Goal: Communication & Community: Answer question/provide support

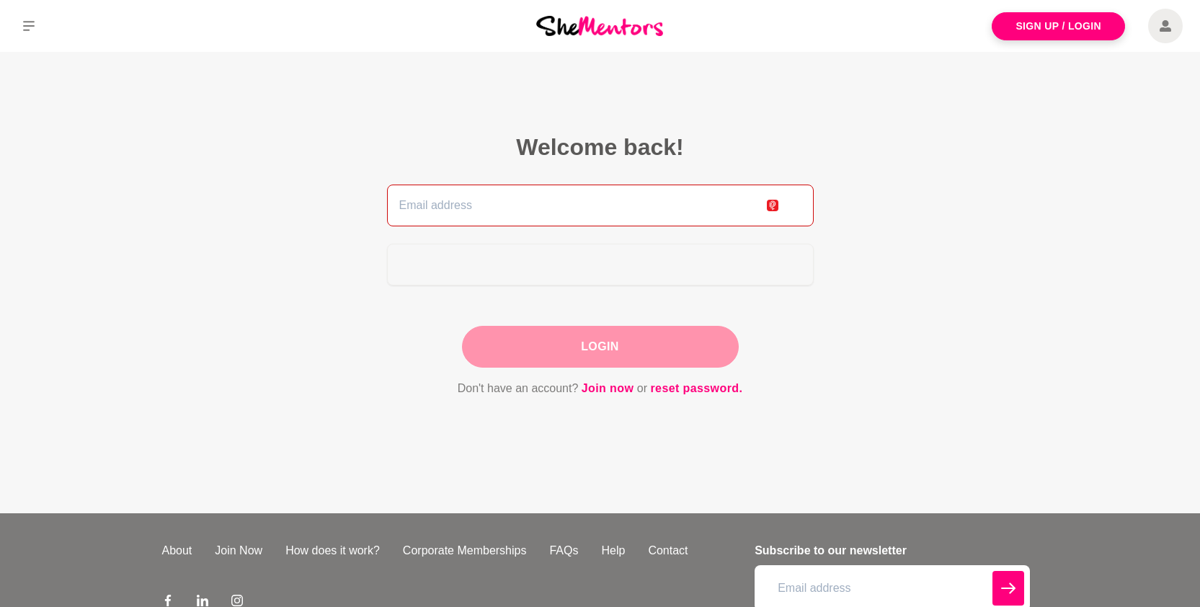
click at [632, 205] on input "email" at bounding box center [600, 206] width 427 height 42
type input "[PERSON_NAME][EMAIL_ADDRESS][DOMAIN_NAME]"
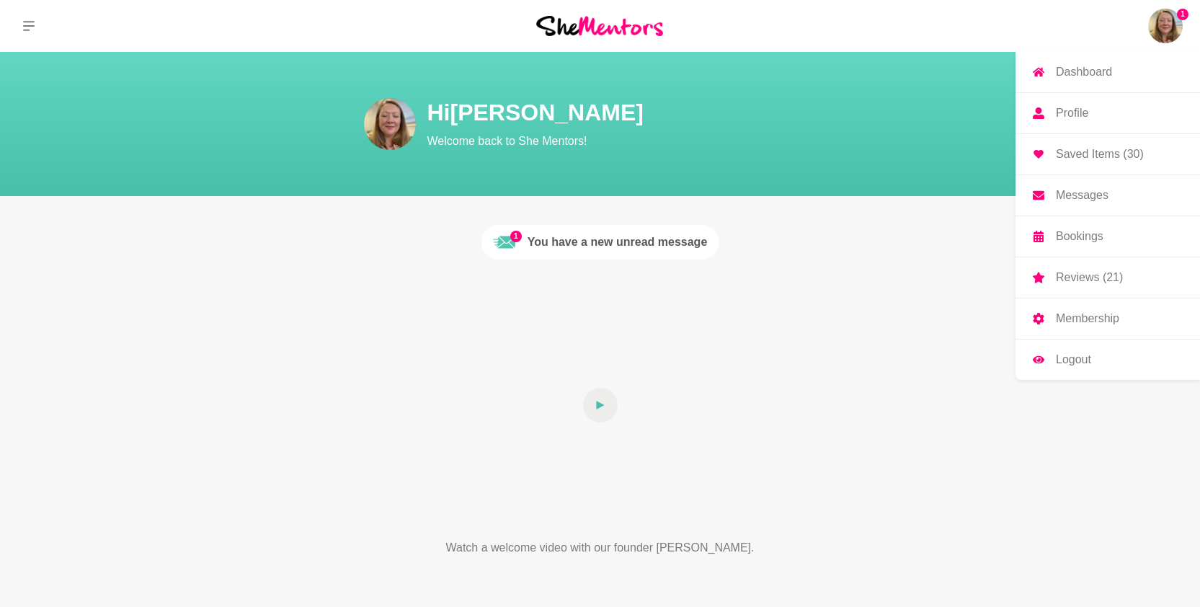
click at [1116, 195] on link "Messages" at bounding box center [1107, 195] width 185 height 40
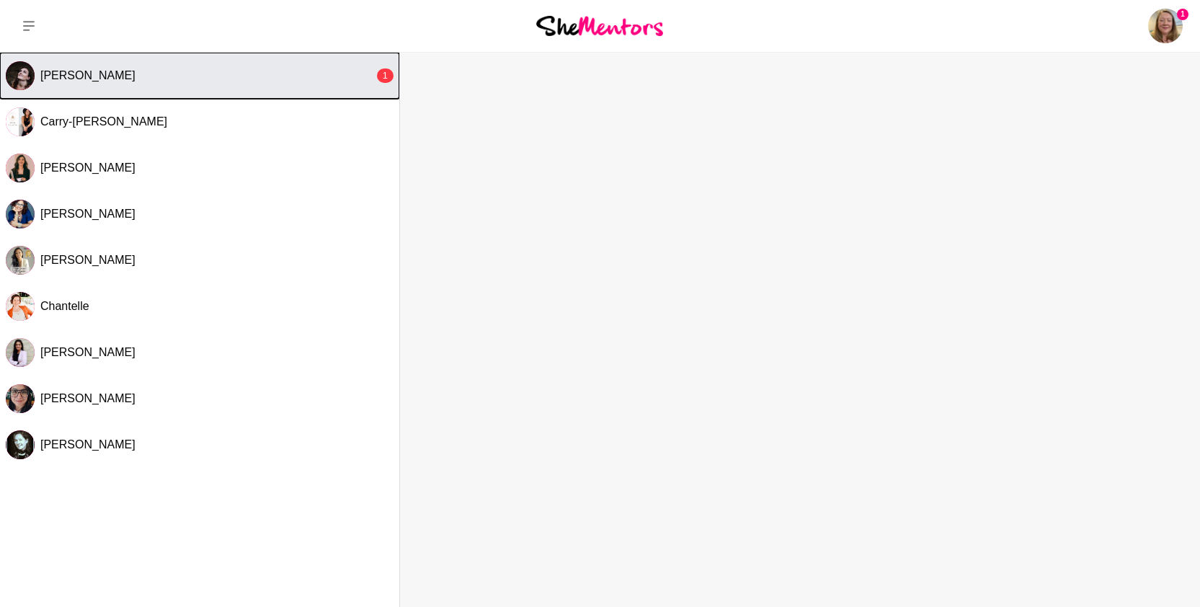
click at [187, 77] on div "[PERSON_NAME]" at bounding box center [207, 75] width 334 height 14
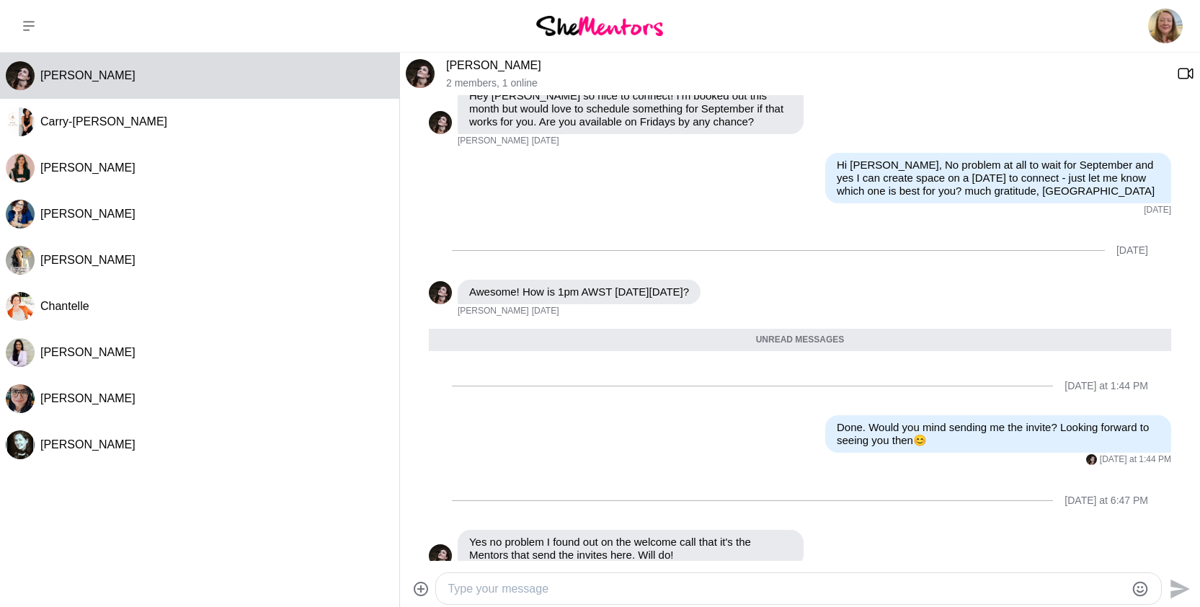
scroll to position [504, 0]
click at [621, 299] on p "Awesome! How is 1pm AWST [DATE][DATE]?" at bounding box center [579, 292] width 220 height 13
drag, startPoint x: 587, startPoint y: 304, endPoint x: 661, endPoint y: 304, distance: 74.2
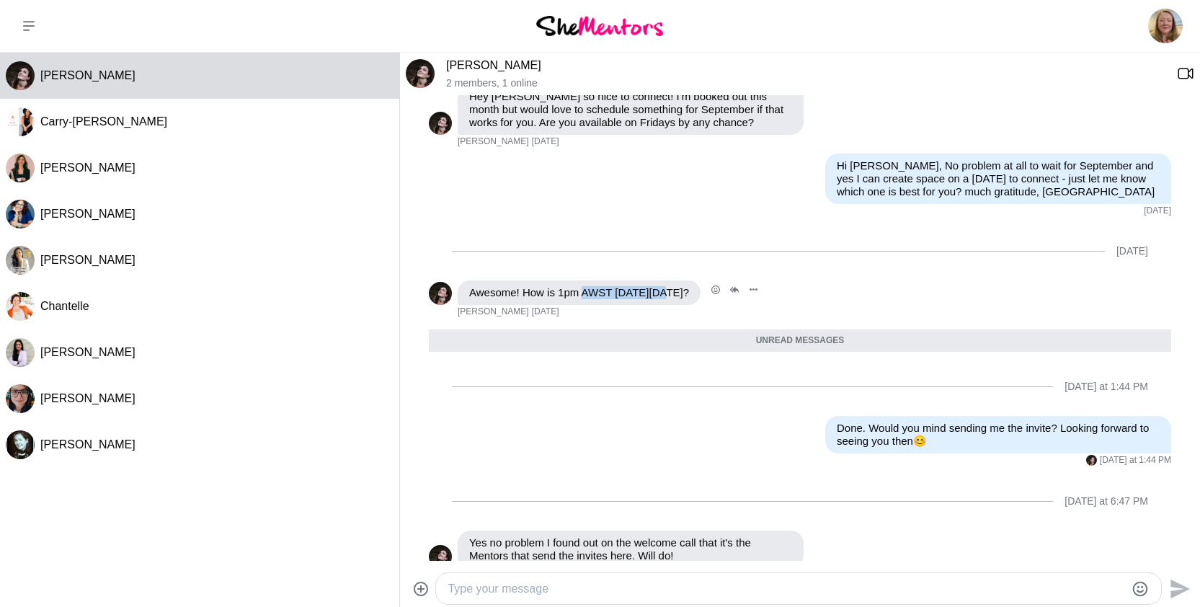
click at [661, 299] on p "Awesome! How is 1pm AWST [DATE][DATE]?" at bounding box center [579, 292] width 220 height 13
click at [672, 299] on p "Awesome! How is 1pm AWST [DATE][DATE]?" at bounding box center [579, 292] width 220 height 13
drag, startPoint x: 580, startPoint y: 306, endPoint x: 629, endPoint y: 308, distance: 49.1
click at [629, 299] on p "Awesome! How is 1pm AWST [DATE][DATE]?" at bounding box center [579, 292] width 220 height 13
click at [895, 308] on div "Reply Pin Mark as unread Flag Mute Awesome! How is 1pm AWST [DATE][DATE]? [PERS…" at bounding box center [800, 298] width 742 height 37
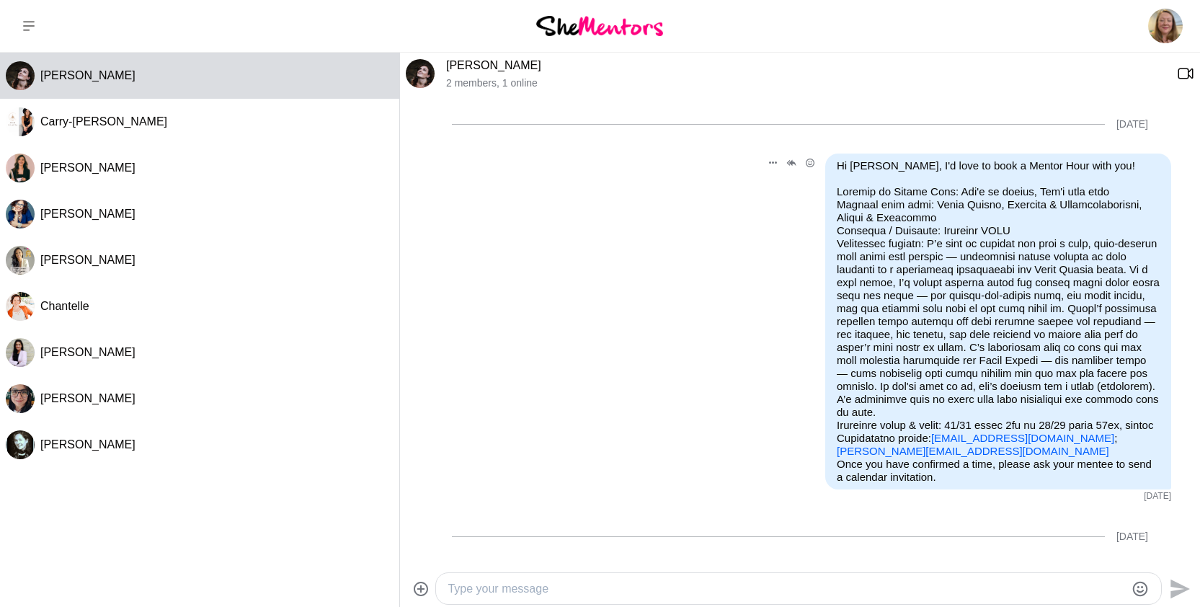
scroll to position [542, 0]
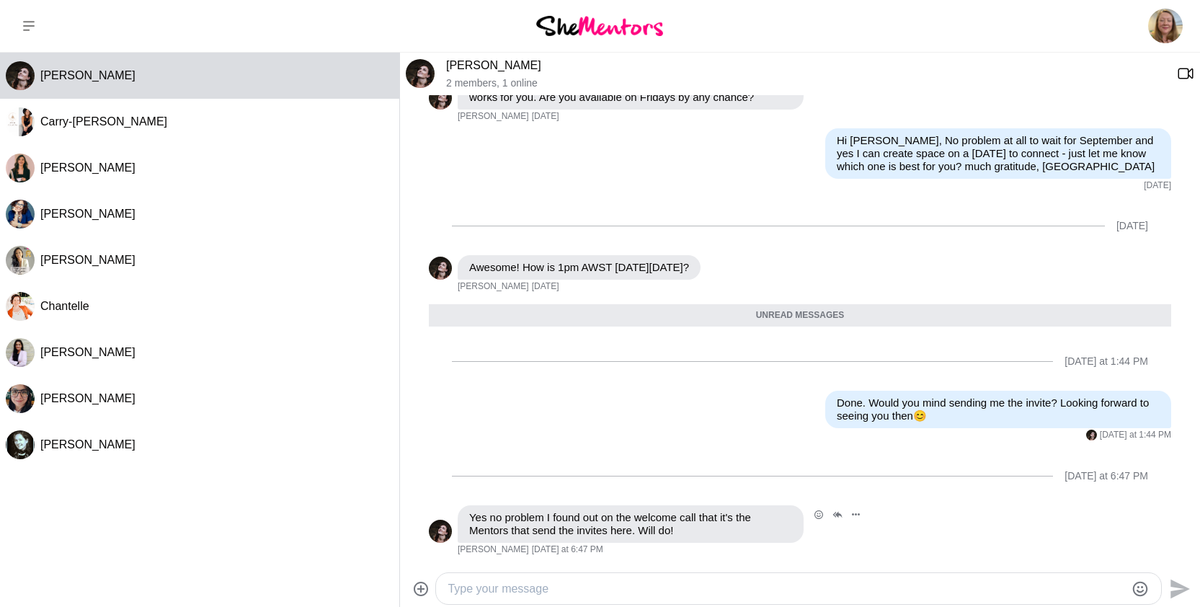
click at [919, 537] on div "Reply Pin Mark as unread Flag Mute Yes no problem I found out on the welcome ca…" at bounding box center [800, 530] width 742 height 50
click at [816, 510] on icon "Open Reaction Selector" at bounding box center [818, 514] width 9 height 9
click at [532, 486] on button "Select Reaction: Heart" at bounding box center [541, 483] width 29 height 29
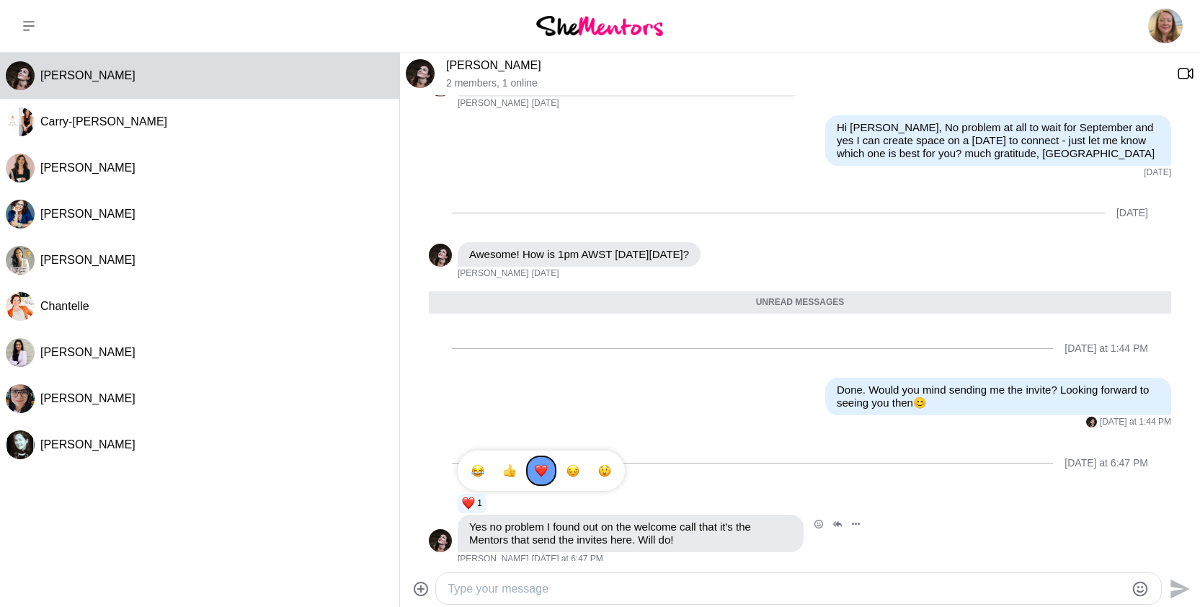
scroll to position [565, 0]
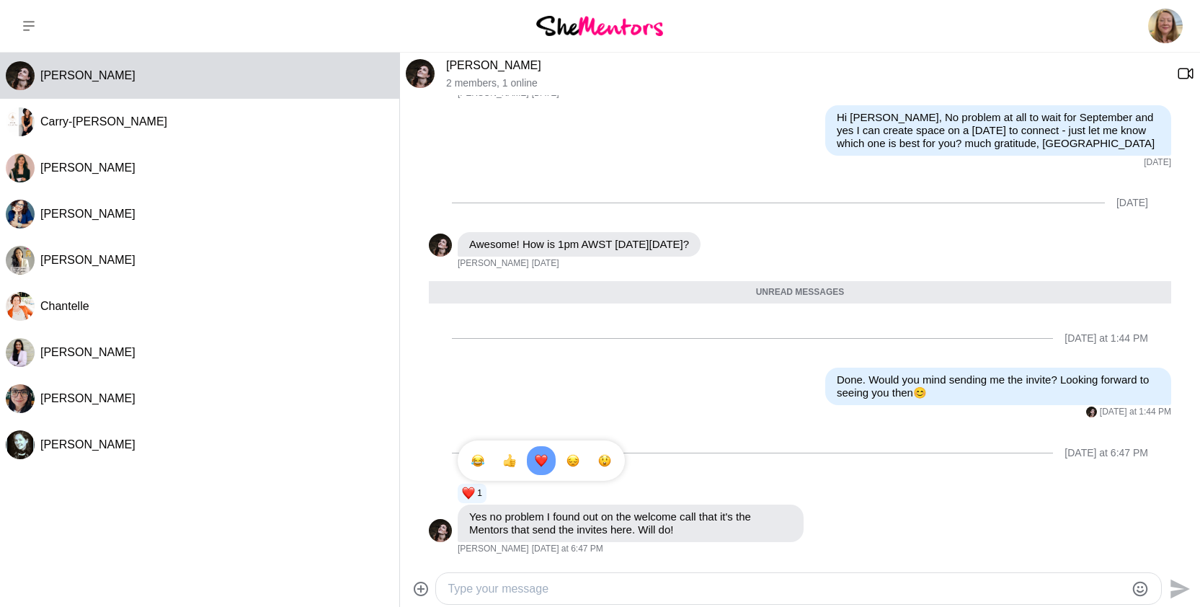
click at [789, 584] on textarea "Type your message" at bounding box center [786, 588] width 677 height 17
type textarea "D"
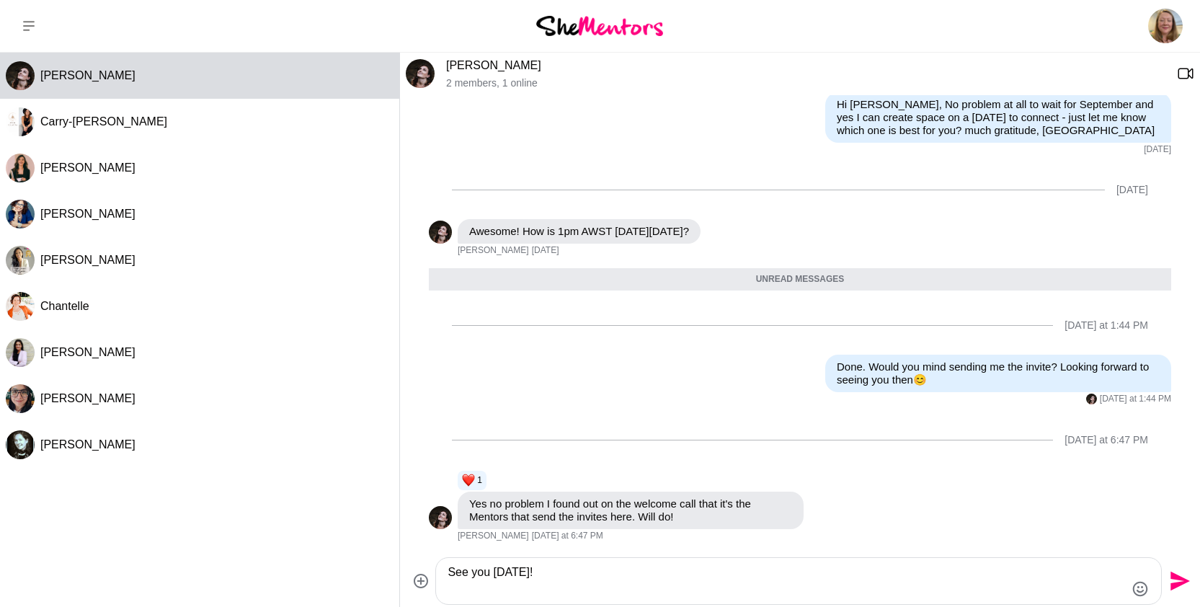
type textarea "See you [DATE]!"
click at [1178, 582] on icon "Send" at bounding box center [1179, 581] width 19 height 19
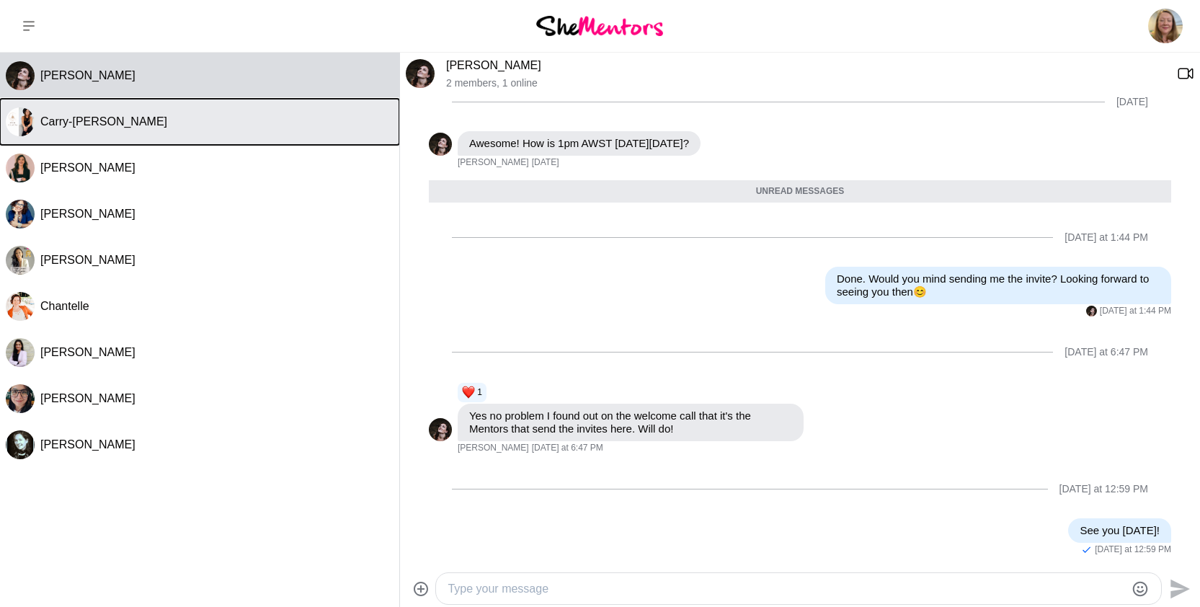
click at [221, 126] on div "Carry-[PERSON_NAME]" at bounding box center [216, 122] width 353 height 14
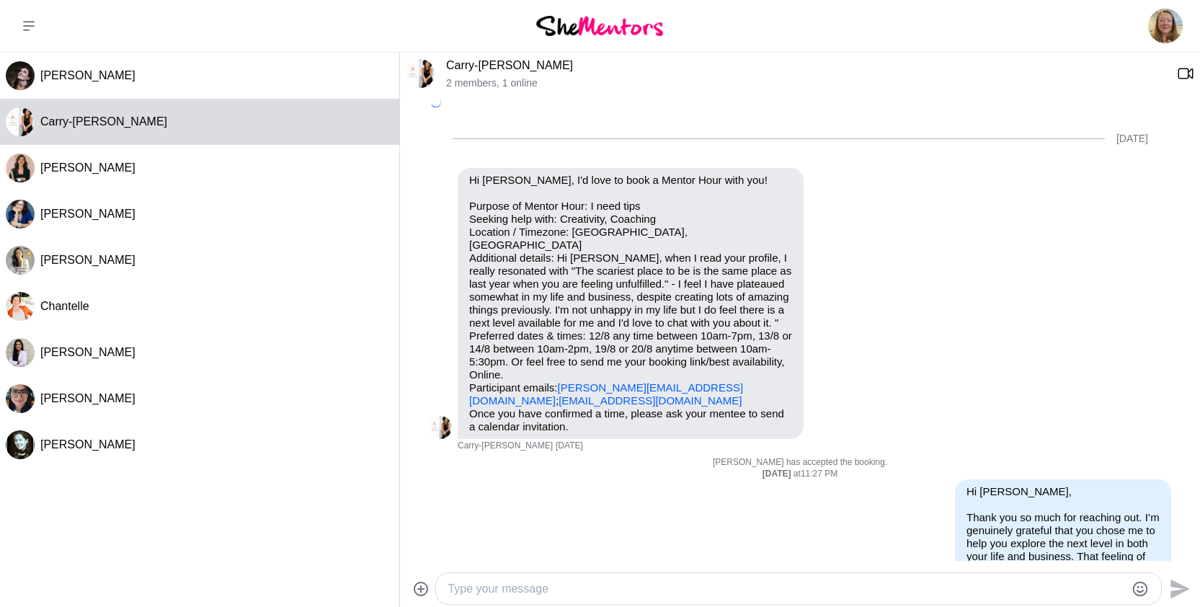
scroll to position [597, 0]
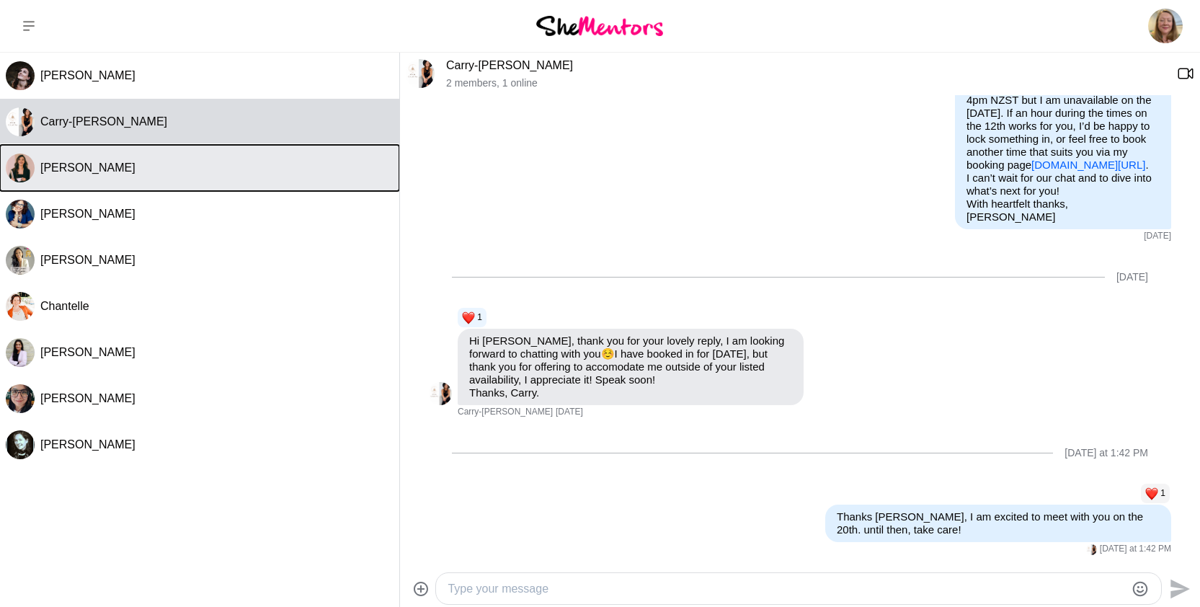
click at [117, 177] on button "[PERSON_NAME]" at bounding box center [199, 168] width 399 height 46
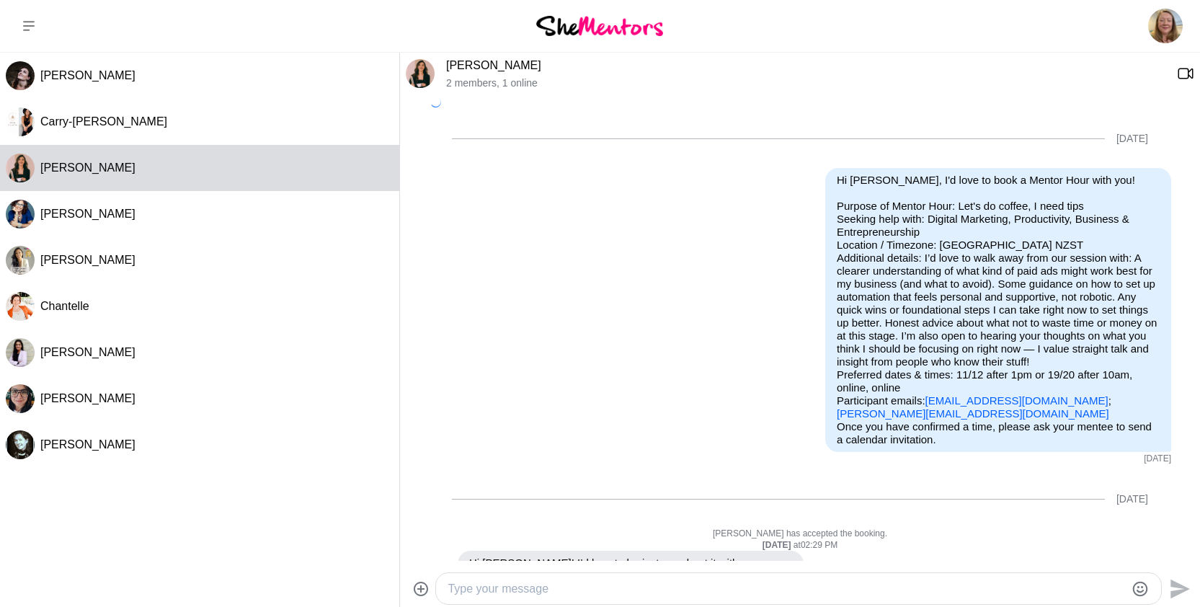
scroll to position [146, 0]
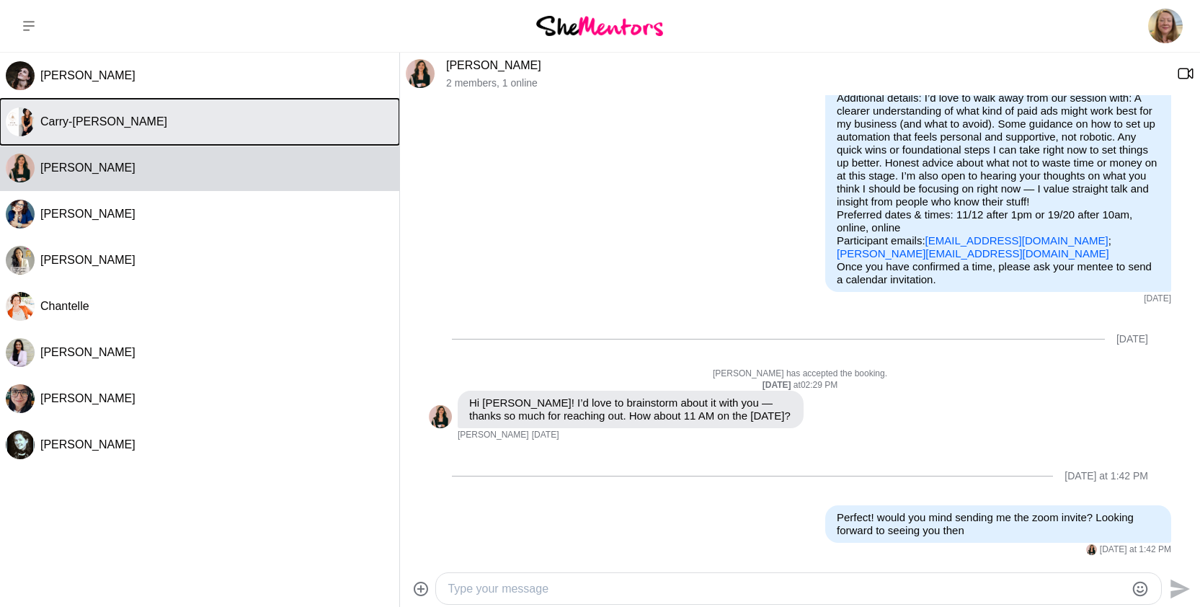
click at [132, 126] on span "Carry-[PERSON_NAME]" at bounding box center [103, 121] width 127 height 12
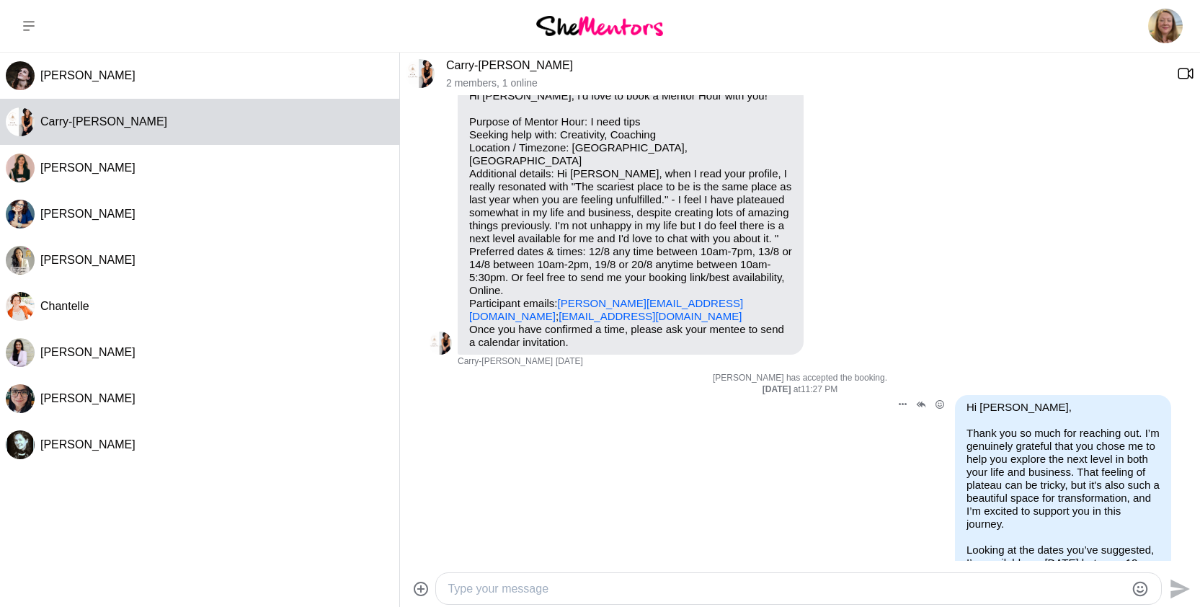
scroll to position [0, 0]
